Goal: Task Accomplishment & Management: Manage account settings

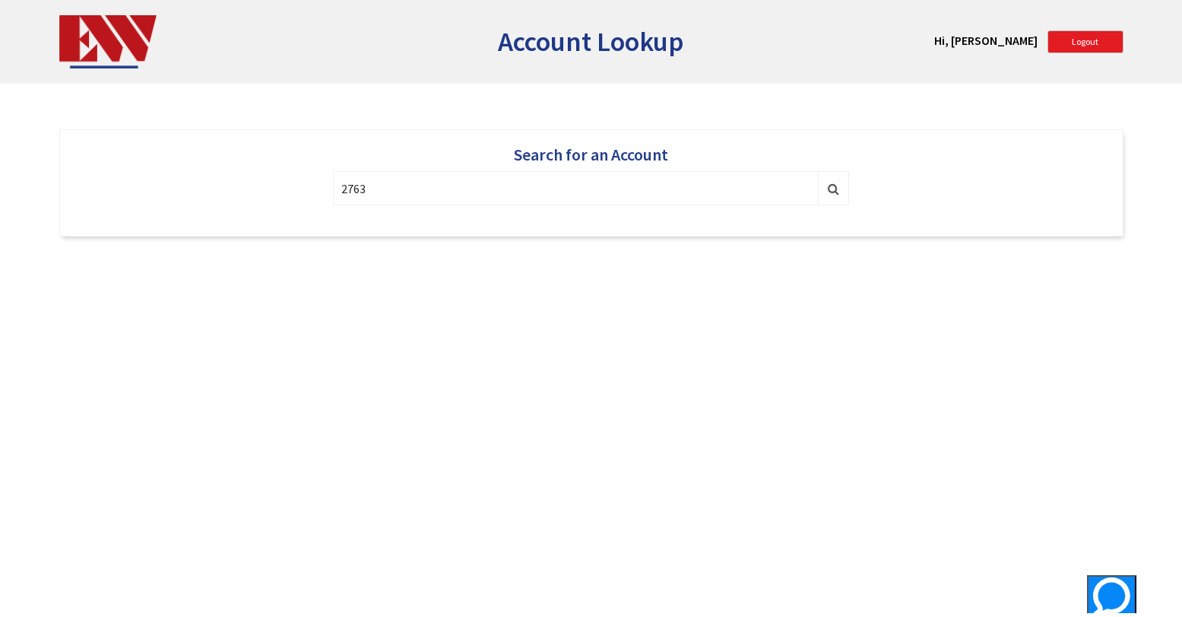
type input "27635"
click at [784, 227] on span "Login As" at bounding box center [795, 222] width 38 height 14
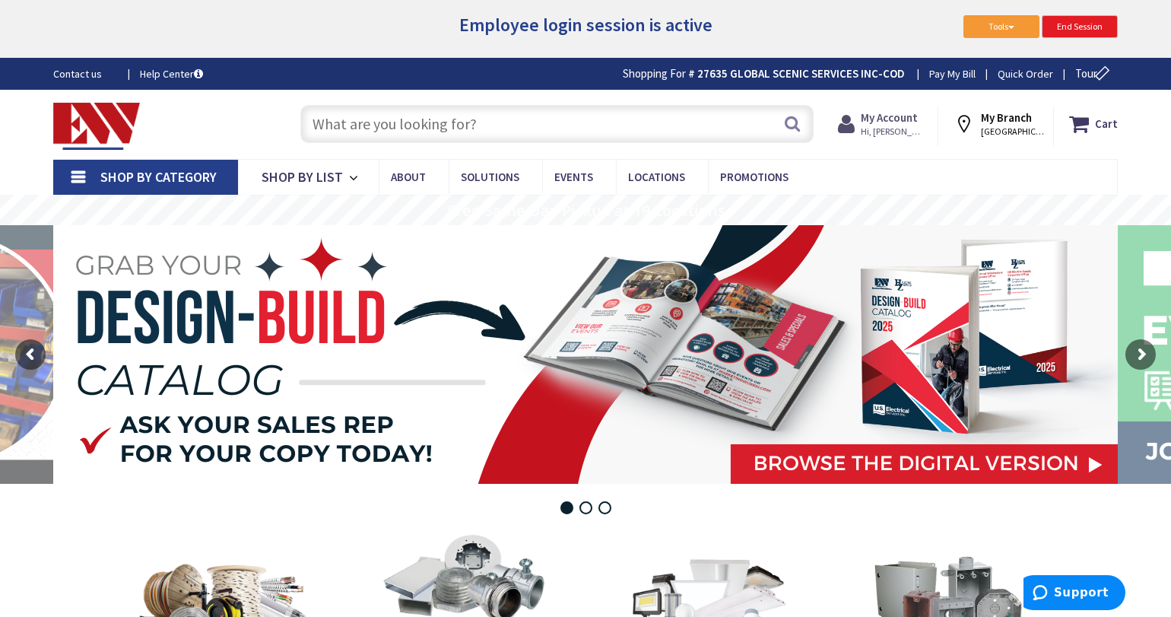
click at [915, 119] on strong "My Account" at bounding box center [889, 117] width 57 height 14
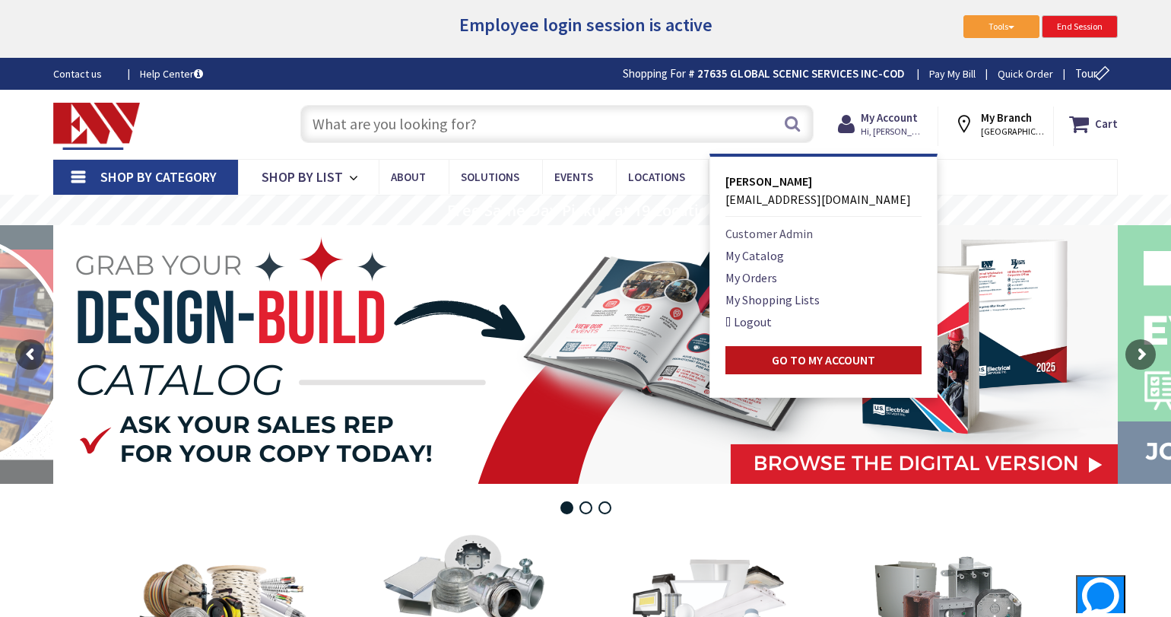
click at [760, 233] on link "Customer Admin" at bounding box center [768, 233] width 87 height 18
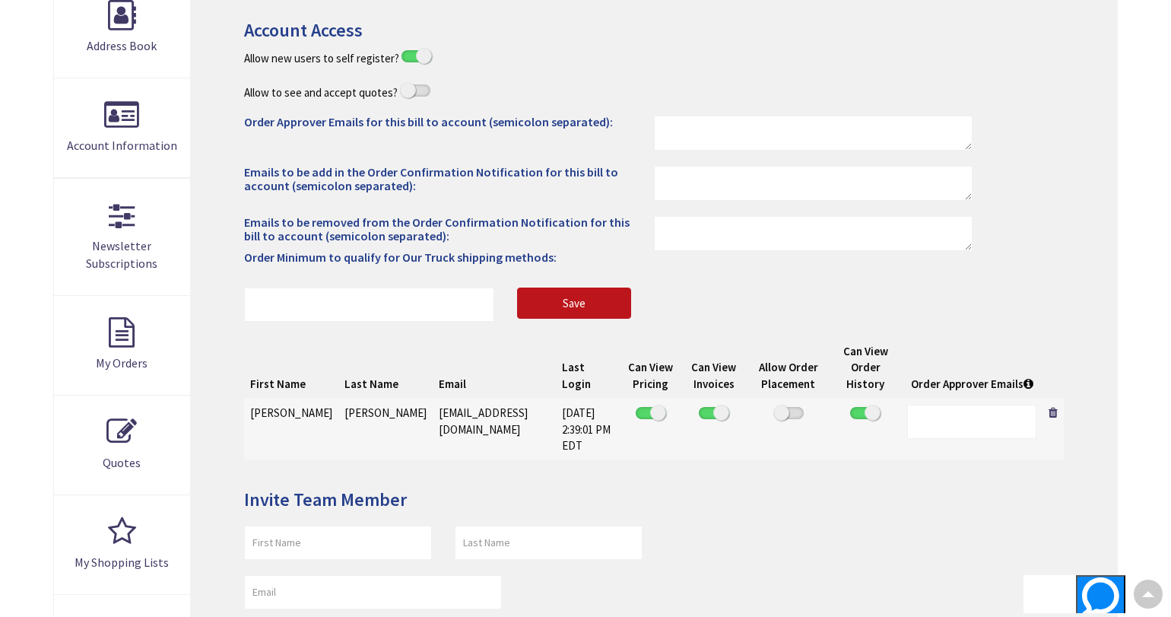
scroll to position [380, 0]
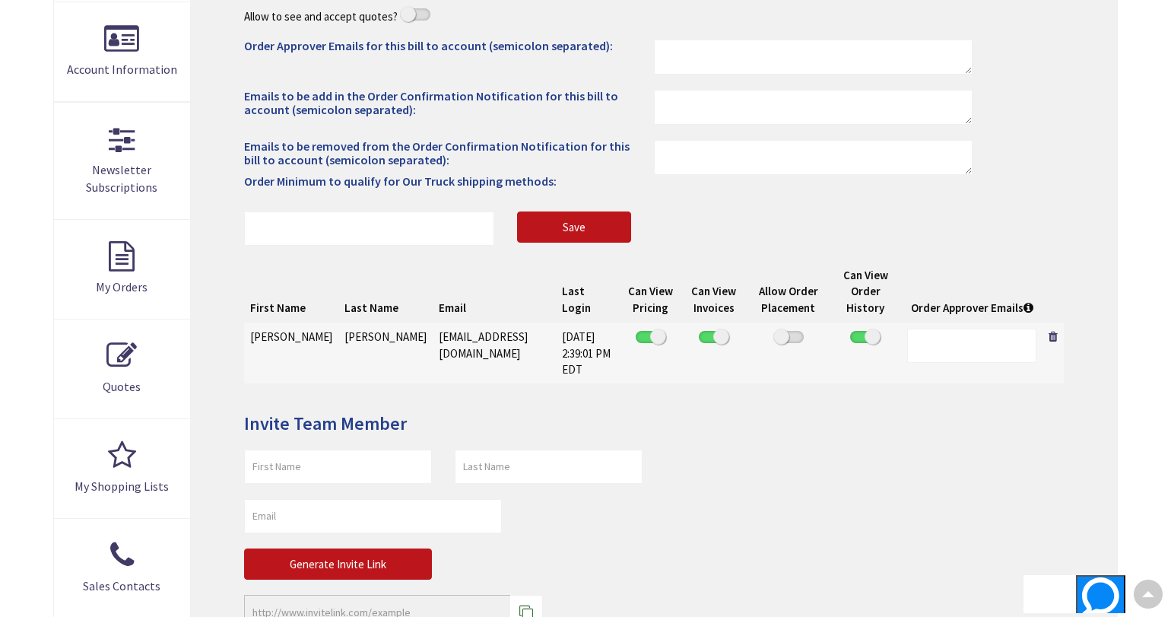
click at [784, 340] on span at bounding box center [788, 337] width 30 height 12
click at [0, 0] on input "checkbox" at bounding box center [0, 0] width 0 height 0
drag, startPoint x: 351, startPoint y: 336, endPoint x: 529, endPoint y: 351, distance: 179.3
click at [529, 352] on td "[EMAIL_ADDRESS][DOMAIN_NAME]" at bounding box center [494, 353] width 123 height 62
copy td "[EMAIL_ADDRESS][DOMAIN_NAME]"
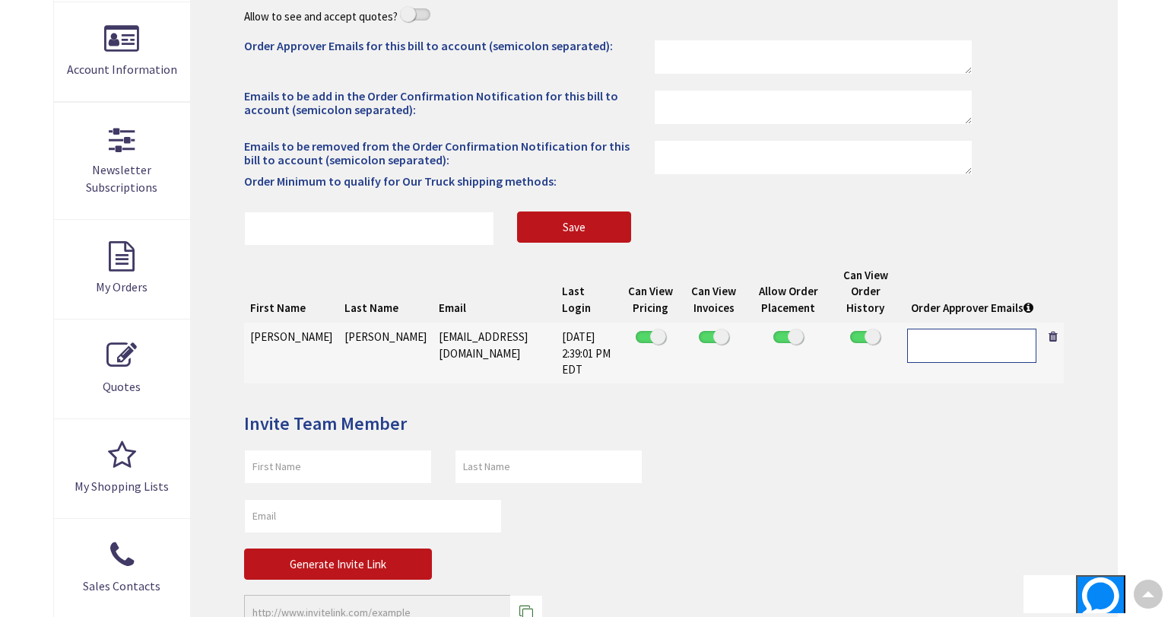
click at [968, 351] on input "text" at bounding box center [971, 345] width 129 height 34
paste input "[EMAIL_ADDRESS][DOMAIN_NAME]"
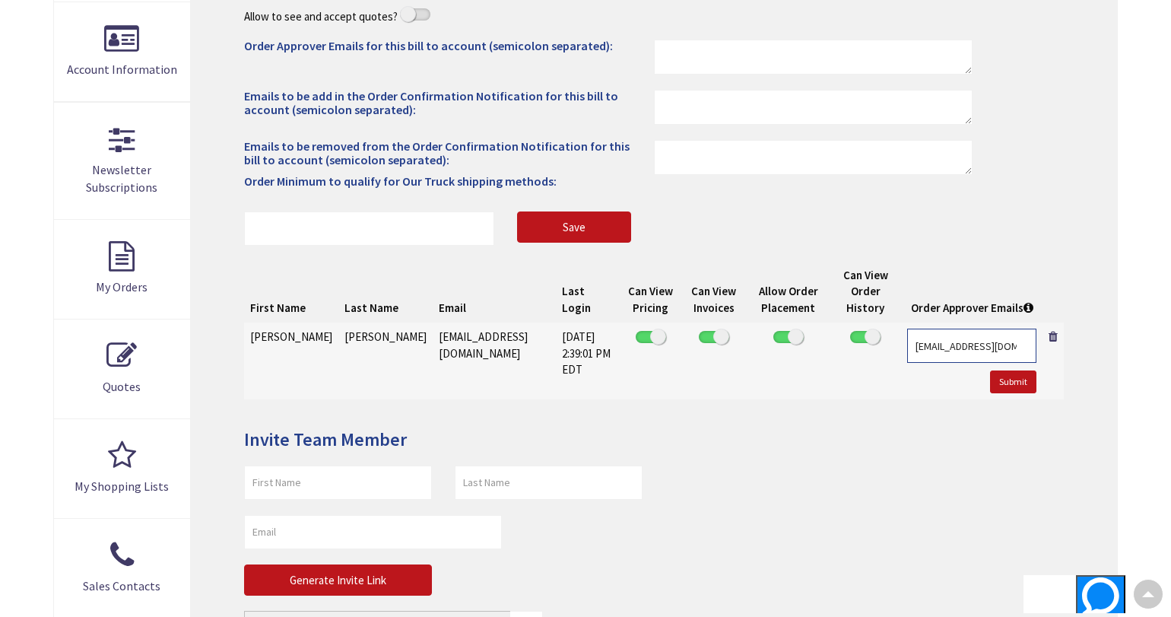
scroll to position [0, 62]
type input "[EMAIL_ADDRESS][DOMAIN_NAME]"
click at [1017, 385] on button "Submit" at bounding box center [1013, 381] width 46 height 23
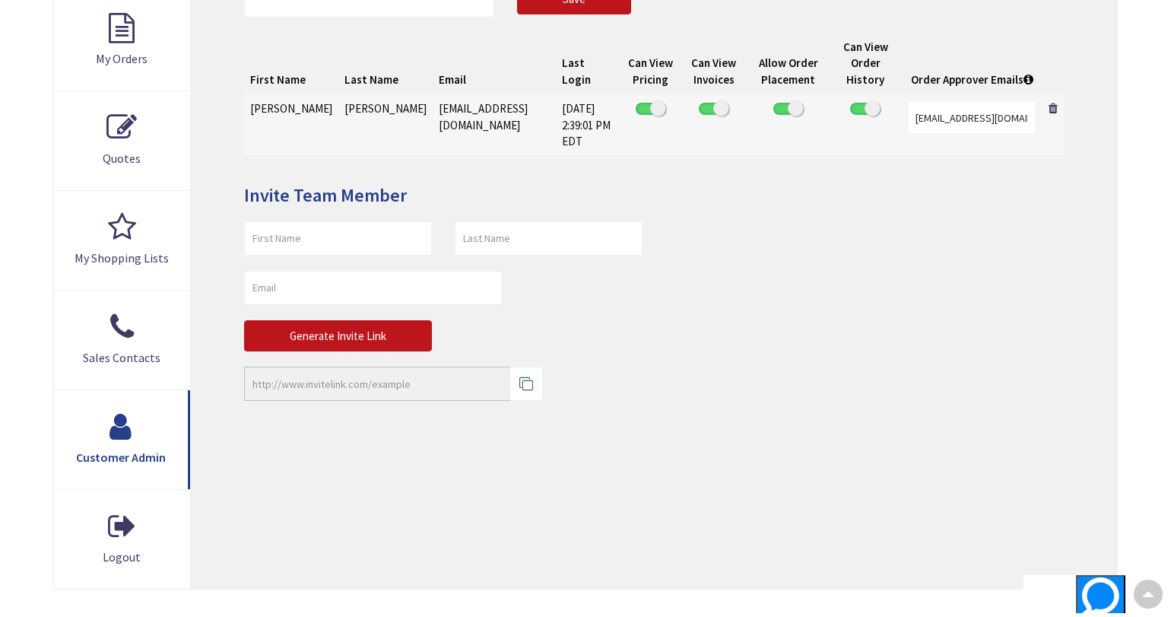
scroll to position [532, 0]
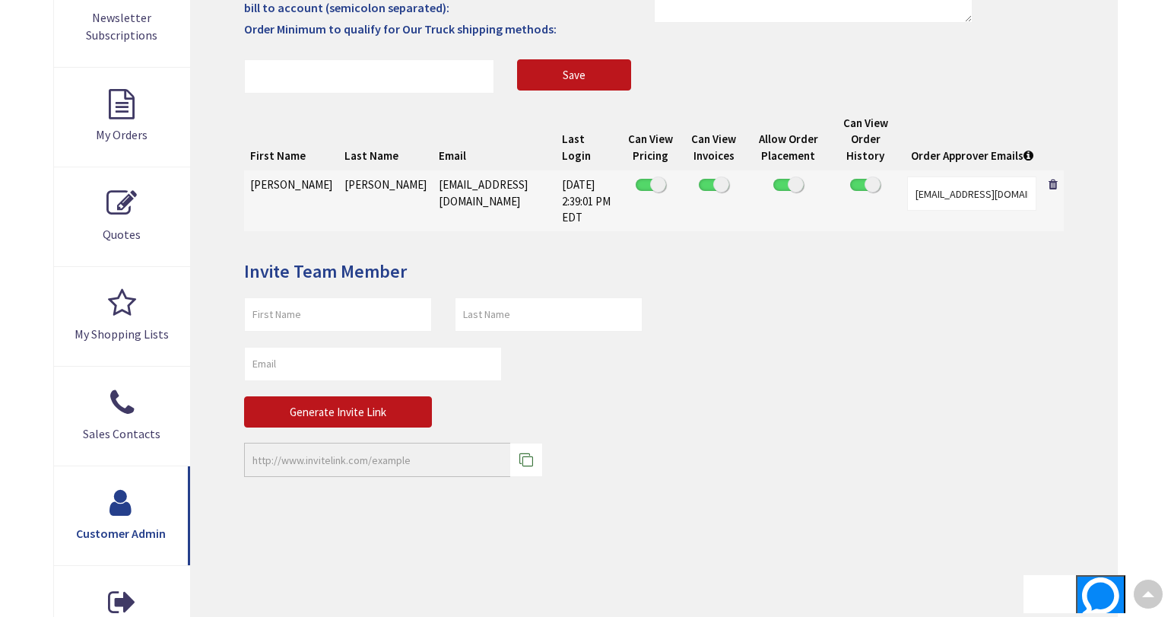
click at [871, 303] on div "Generate Invite Link Link copied." at bounding box center [654, 393] width 842 height 192
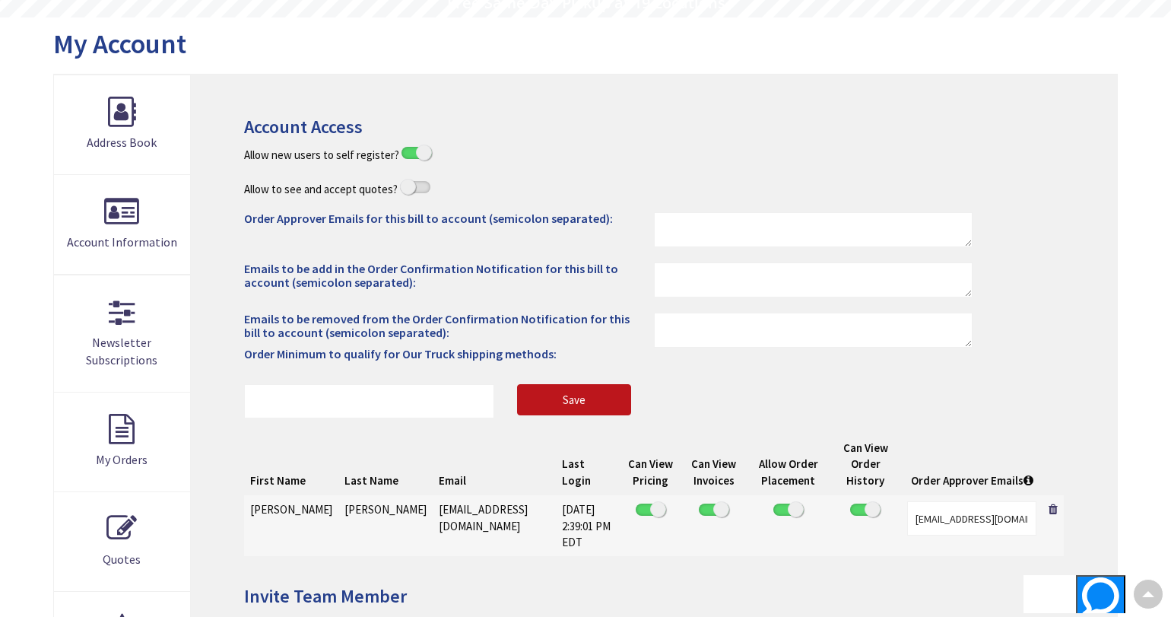
scroll to position [0, 0]
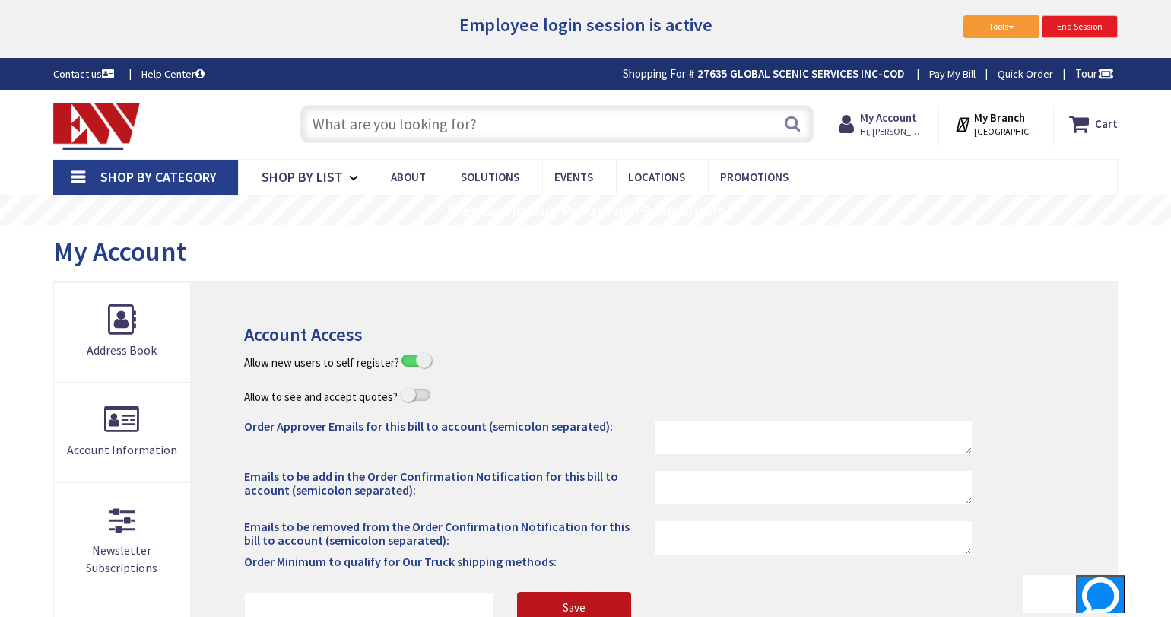
click at [737, 279] on div "My Account" at bounding box center [585, 253] width 1065 height 57
click at [411, 395] on span at bounding box center [415, 395] width 30 height 12
click at [0, 0] on input "checkbox" at bounding box center [0, 0] width 0 height 0
